Goal: Check status: Check status

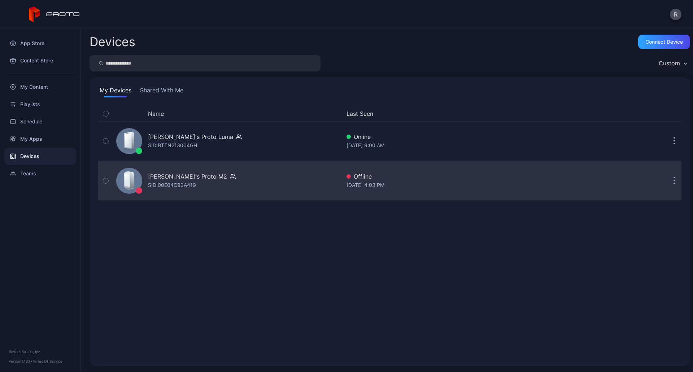
click at [189, 180] on div "[PERSON_NAME]'s Proto M2" at bounding box center [187, 176] width 79 height 9
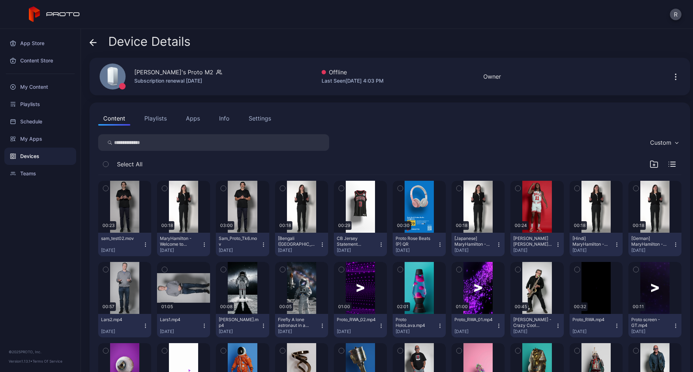
click at [260, 117] on div "Settings" at bounding box center [260, 118] width 22 height 9
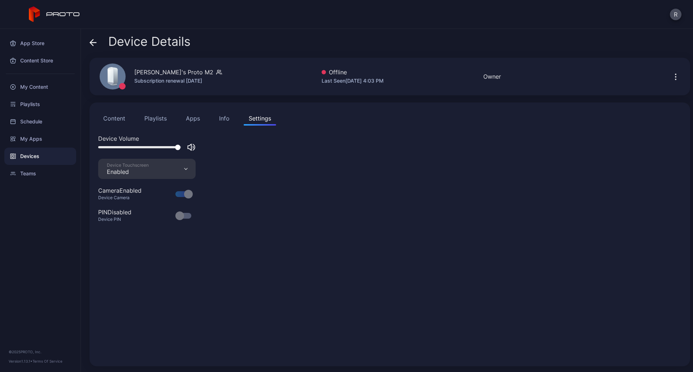
click at [671, 77] on icon "button" at bounding box center [675, 77] width 9 height 9
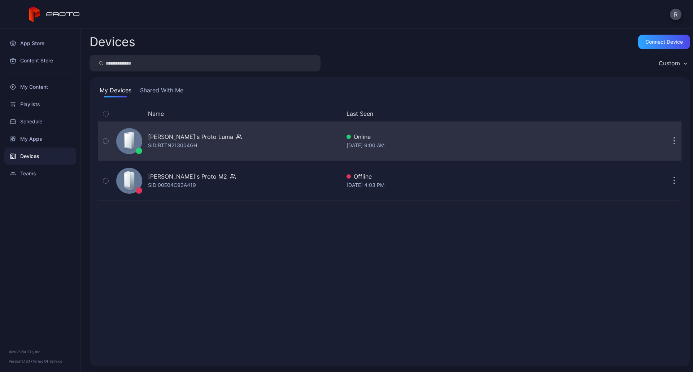
click at [219, 132] on div "[PERSON_NAME]'s Proto [PERSON_NAME]: BTTN213004GH" at bounding box center [226, 141] width 227 height 36
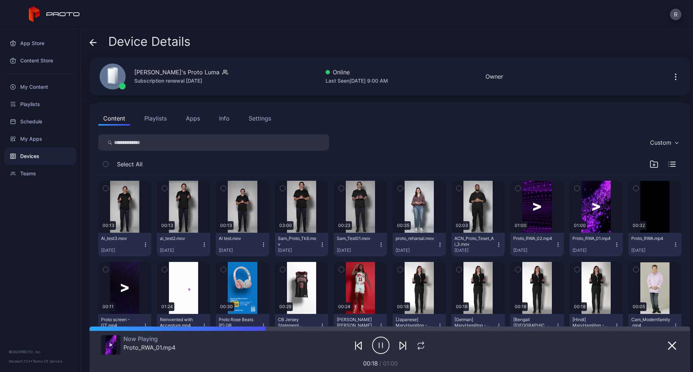
click at [256, 121] on div "Settings" at bounding box center [260, 118] width 22 height 9
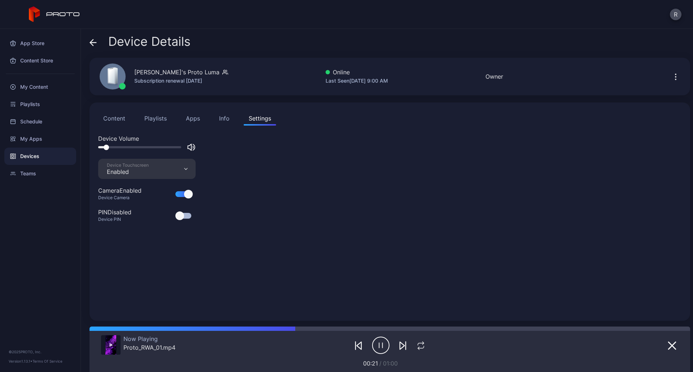
click at [226, 117] on div "Info" at bounding box center [224, 118] width 10 height 9
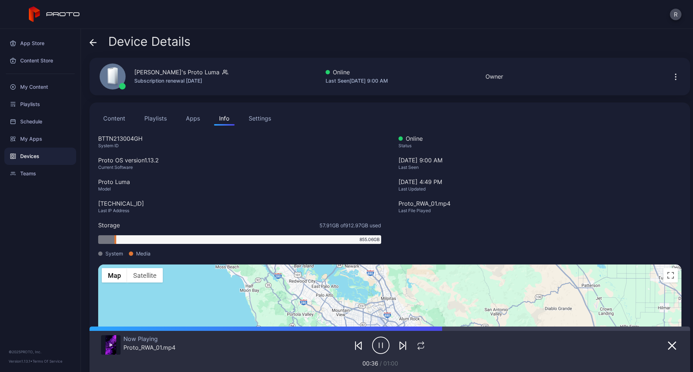
click at [671, 78] on icon "button" at bounding box center [675, 77] width 9 height 9
click at [266, 119] on div "Settings" at bounding box center [260, 118] width 22 height 9
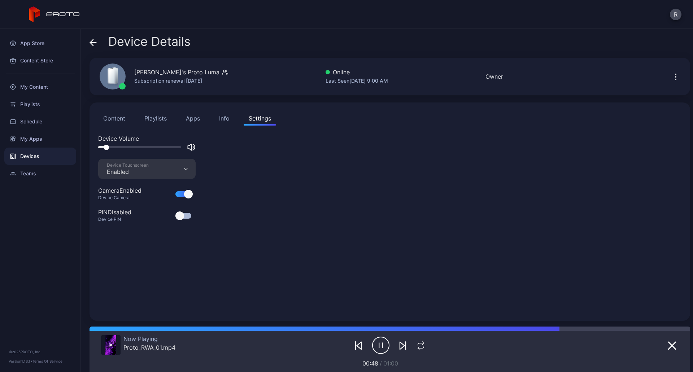
click at [23, 157] on div "Devices" at bounding box center [40, 156] width 72 height 17
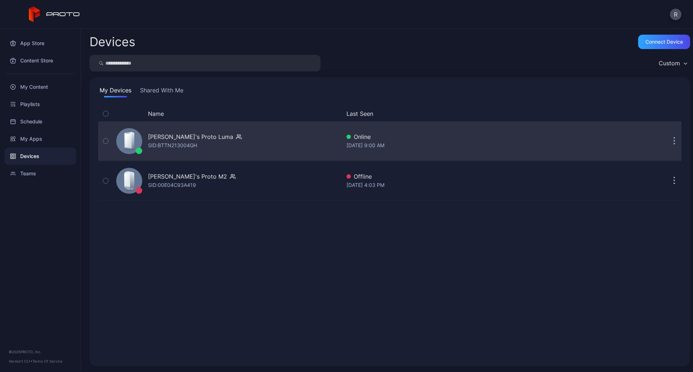
click at [197, 138] on div "[PERSON_NAME]'s Proto Luma" at bounding box center [195, 136] width 94 height 9
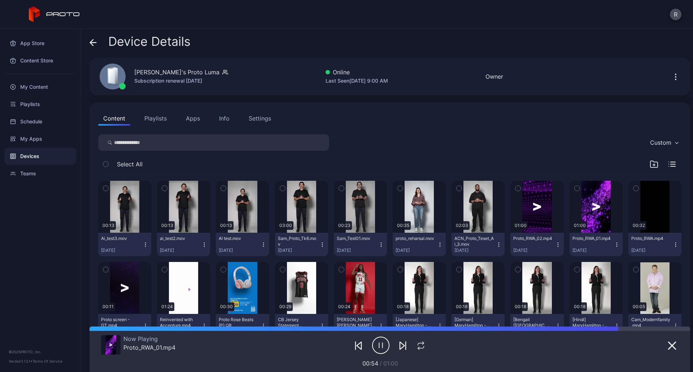
click at [196, 119] on button "Apps" at bounding box center [193, 118] width 24 height 14
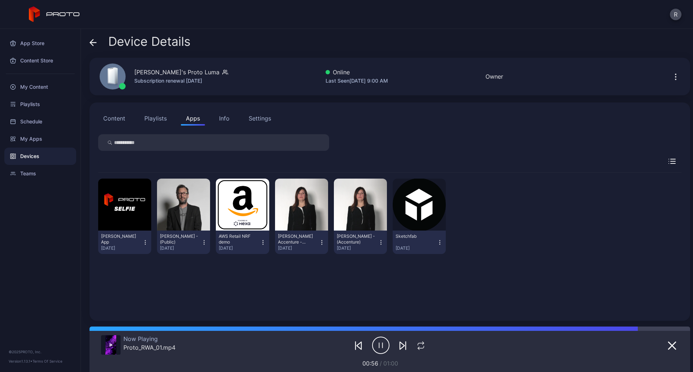
click at [224, 118] on div "Info" at bounding box center [224, 118] width 10 height 9
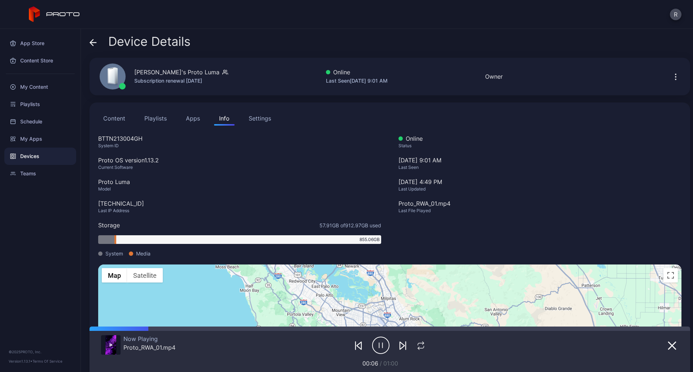
click at [671, 77] on icon "button" at bounding box center [675, 77] width 9 height 9
click at [261, 122] on div "Settings" at bounding box center [260, 118] width 22 height 9
